Goal: Transaction & Acquisition: Purchase product/service

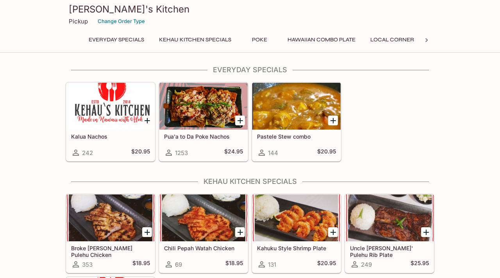
click at [299, 116] on div at bounding box center [296, 106] width 88 height 47
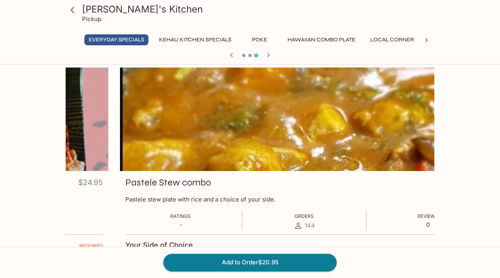
click at [126, 199] on p "Pastele stew plate with rice and a choice of your side." at bounding box center [304, 199] width 358 height 7
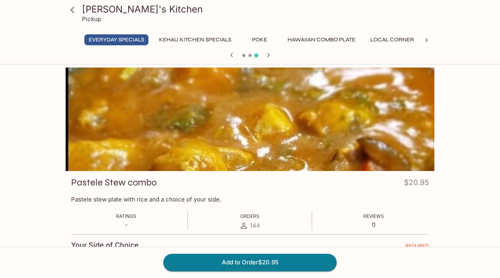
click at [221, 41] on button "Kehau Kitchen Specials" at bounding box center [195, 39] width 81 height 11
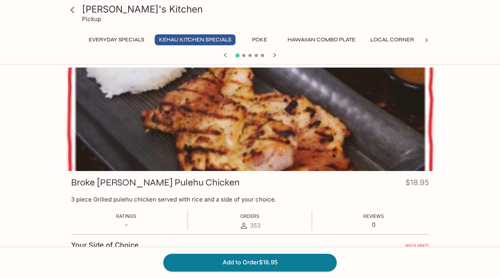
click at [260, 35] on button "Poke" at bounding box center [259, 39] width 35 height 11
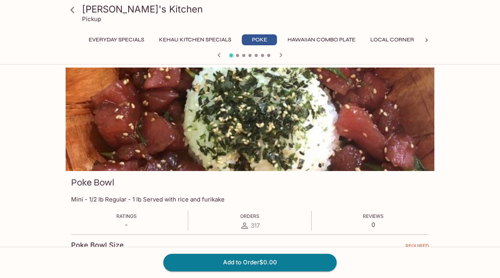
click at [294, 34] on button "Hawaiian Combo Plate" at bounding box center [321, 39] width 77 height 11
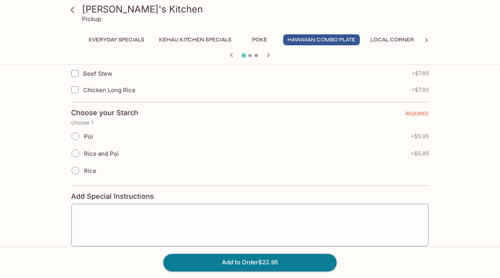
scroll to position [245, 0]
click at [116, 151] on span "Rice and Poi" at bounding box center [101, 152] width 35 height 7
click at [84, 151] on input "Rice and Poi" at bounding box center [75, 152] width 16 height 16
radio input "true"
click at [116, 151] on span "Rice and Poi" at bounding box center [101, 152] width 35 height 7
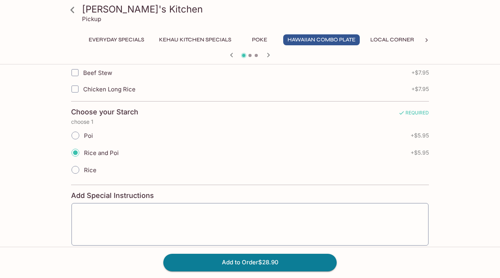
click at [84, 151] on input "Rice and Poi" at bounding box center [75, 152] width 16 height 16
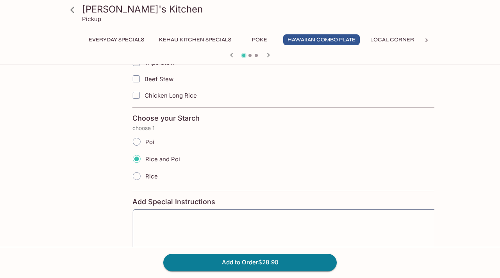
click at [132, 120] on h4 "Choose your Starch" at bounding box center [165, 118] width 67 height 9
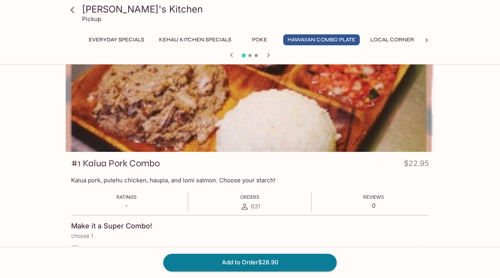
scroll to position [20, 0]
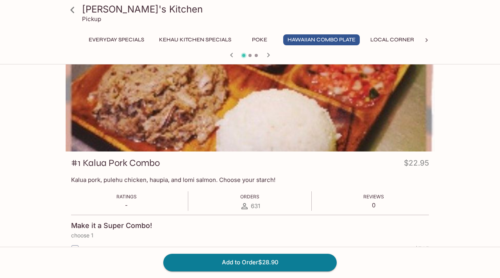
click at [92, 176] on p "Kalua pork, pulehu chicken, haupia, and lomi salmon. Choose your starch!" at bounding box center [250, 179] width 358 height 7
click at [97, 177] on p "Kalua pork, pulehu chicken, haupia, and lomi salmon. Choose your starch!" at bounding box center [250, 179] width 358 height 7
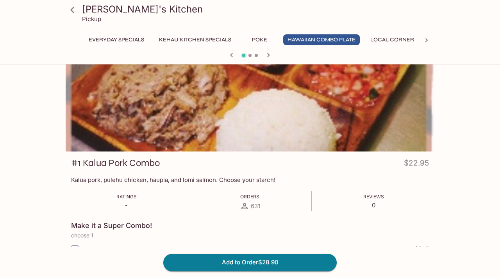
click at [97, 177] on p "Kalua pork, pulehu chicken, haupia, and lomi salmon. Choose your starch!" at bounding box center [250, 179] width 358 height 7
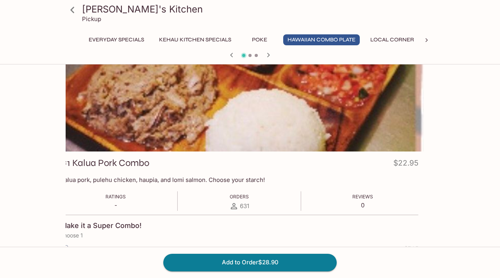
click at [86, 177] on p "Kalua pork, pulehu chicken, haupia, and lomi salmon. Choose your starch!" at bounding box center [240, 179] width 358 height 7
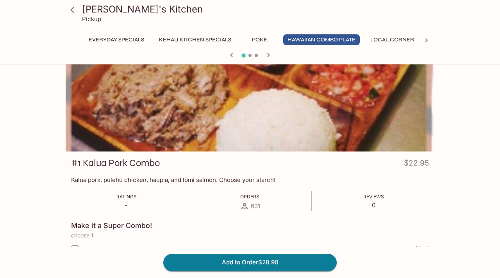
scroll to position [0, 0]
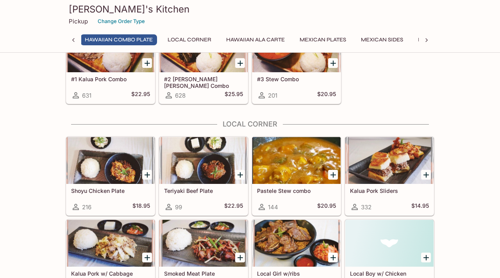
scroll to position [535, 0]
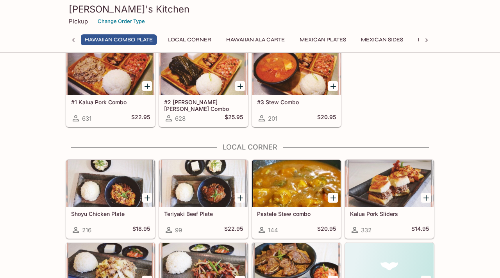
click at [294, 85] on div at bounding box center [296, 71] width 88 height 47
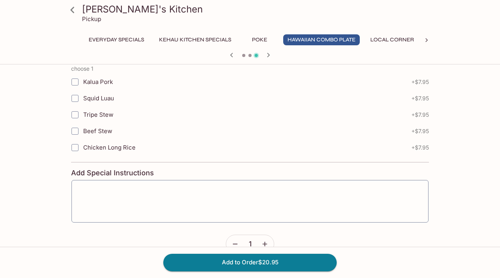
scroll to position [356, 0]
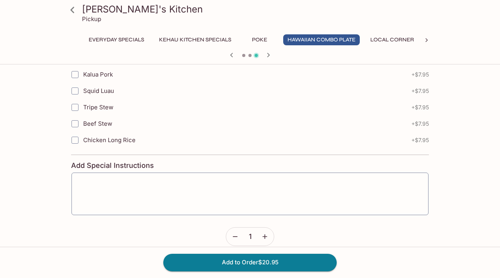
click at [109, 41] on button "Everyday Specials" at bounding box center [116, 39] width 64 height 11
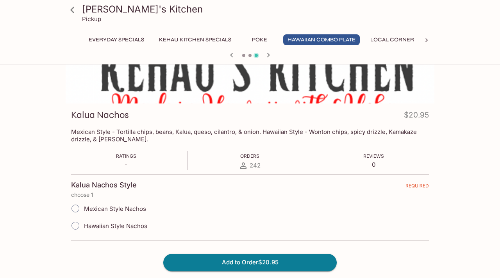
scroll to position [174, 0]
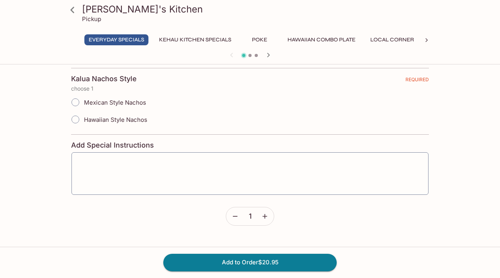
click at [181, 38] on button "Kehau Kitchen Specials" at bounding box center [195, 39] width 81 height 11
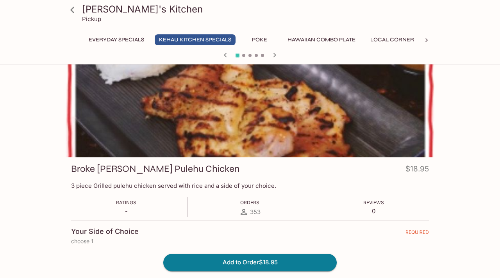
scroll to position [0, 0]
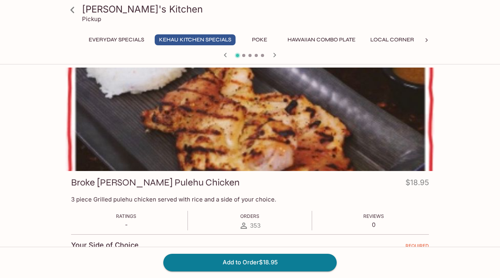
click at [257, 39] on button "Poke" at bounding box center [259, 39] width 35 height 11
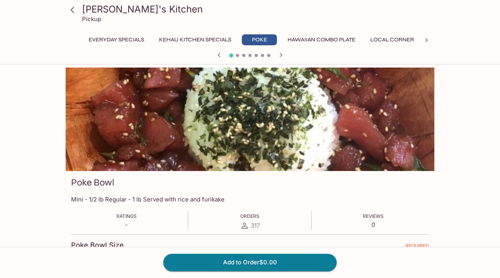
click at [281, 53] on icon "button" at bounding box center [280, 54] width 9 height 9
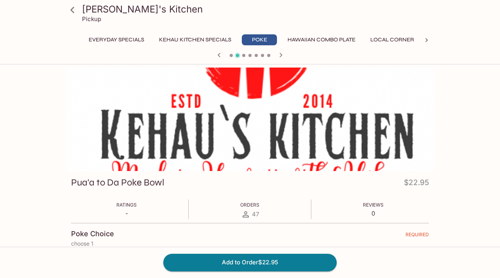
click at [281, 53] on icon "button" at bounding box center [280, 54] width 9 height 9
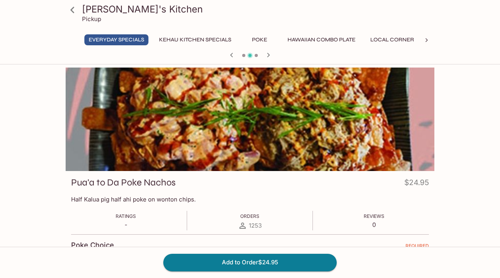
click at [269, 53] on icon "button" at bounding box center [267, 54] width 9 height 9
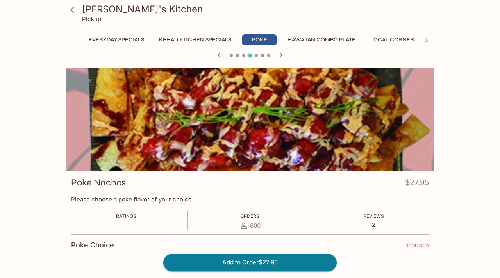
click at [269, 53] on div at bounding box center [249, 56] width 375 height 12
click at [381, 34] on button "Local Corner" at bounding box center [392, 39] width 52 height 11
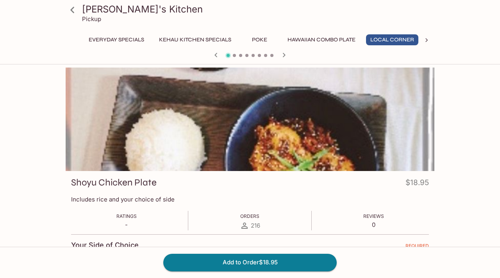
scroll to position [0, 2]
click at [285, 54] on icon "button" at bounding box center [283, 54] width 9 height 9
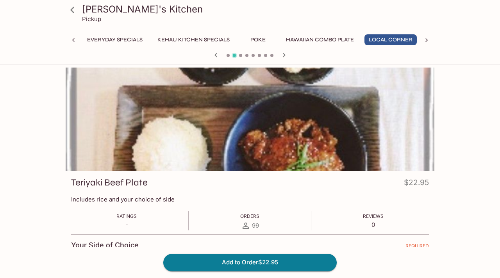
click at [285, 54] on icon "button" at bounding box center [283, 54] width 9 height 9
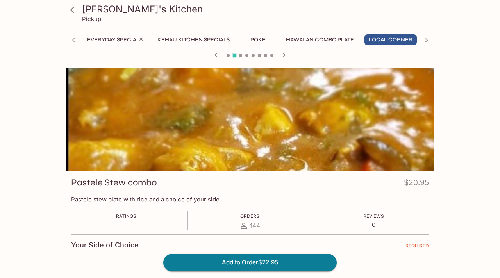
click at [285, 54] on div at bounding box center [249, 56] width 375 height 12
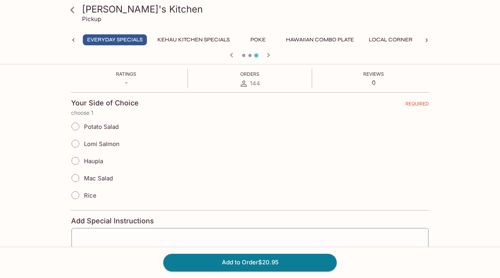
scroll to position [272, 0]
